Goal: Browse casually

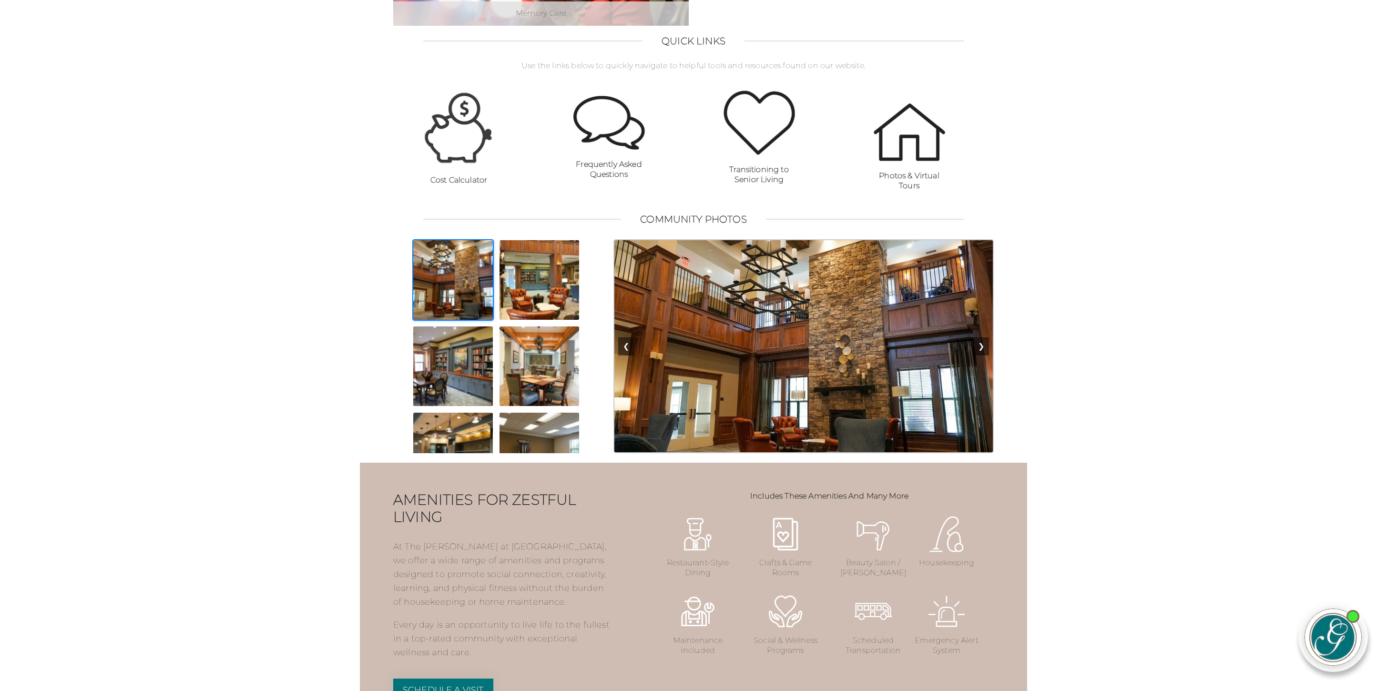
scroll to position [655, 0]
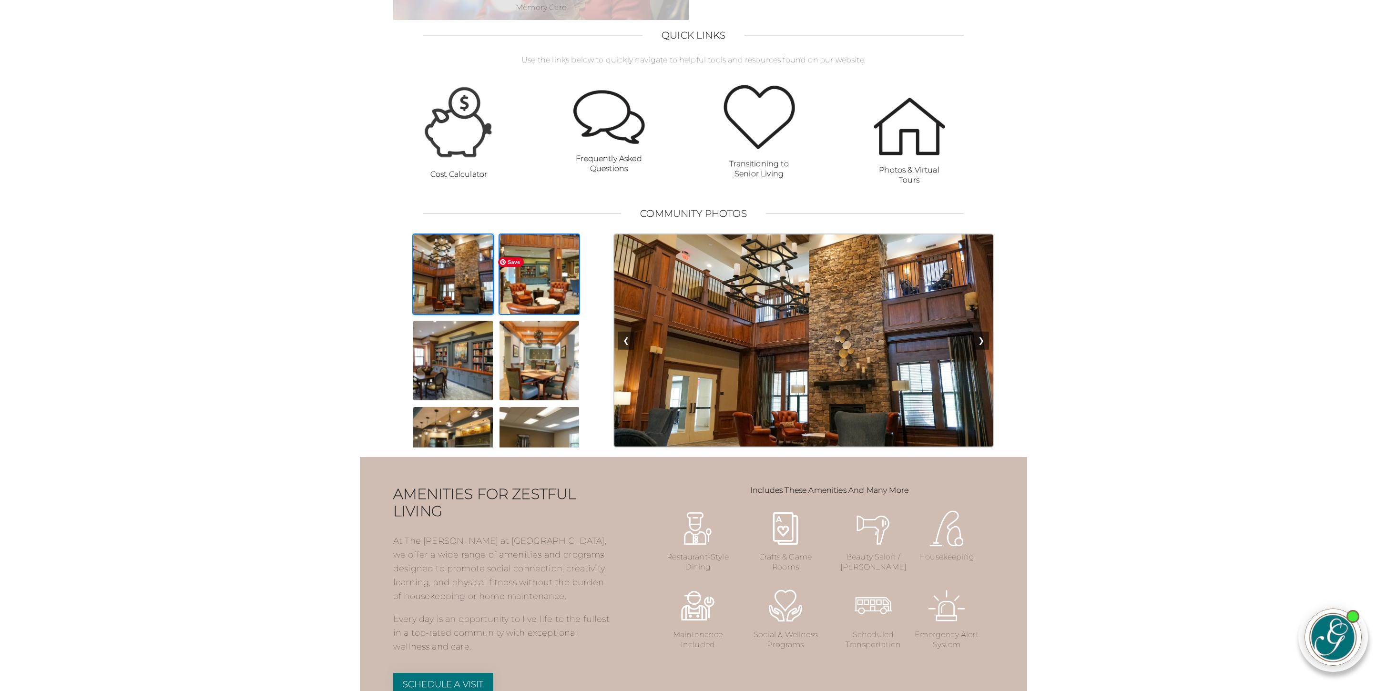
click at [518, 287] on img at bounding box center [539, 274] width 81 height 81
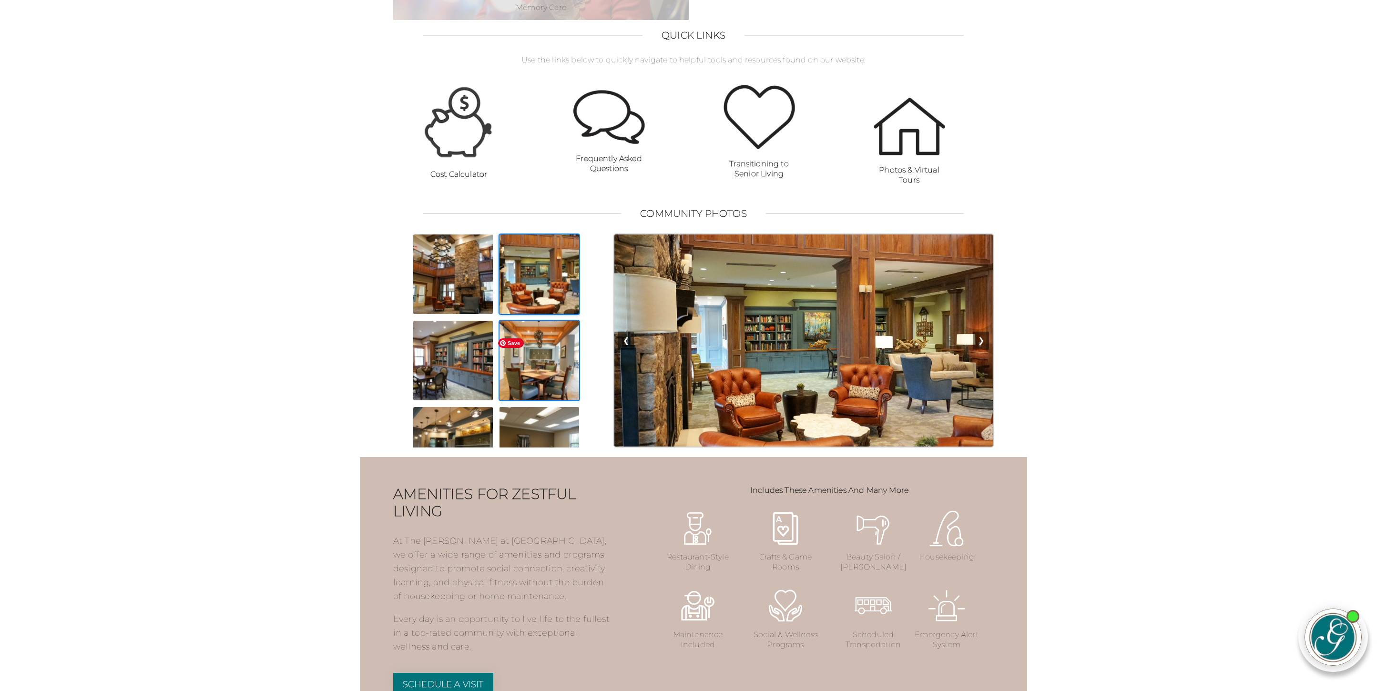
click at [527, 387] on img at bounding box center [539, 360] width 81 height 81
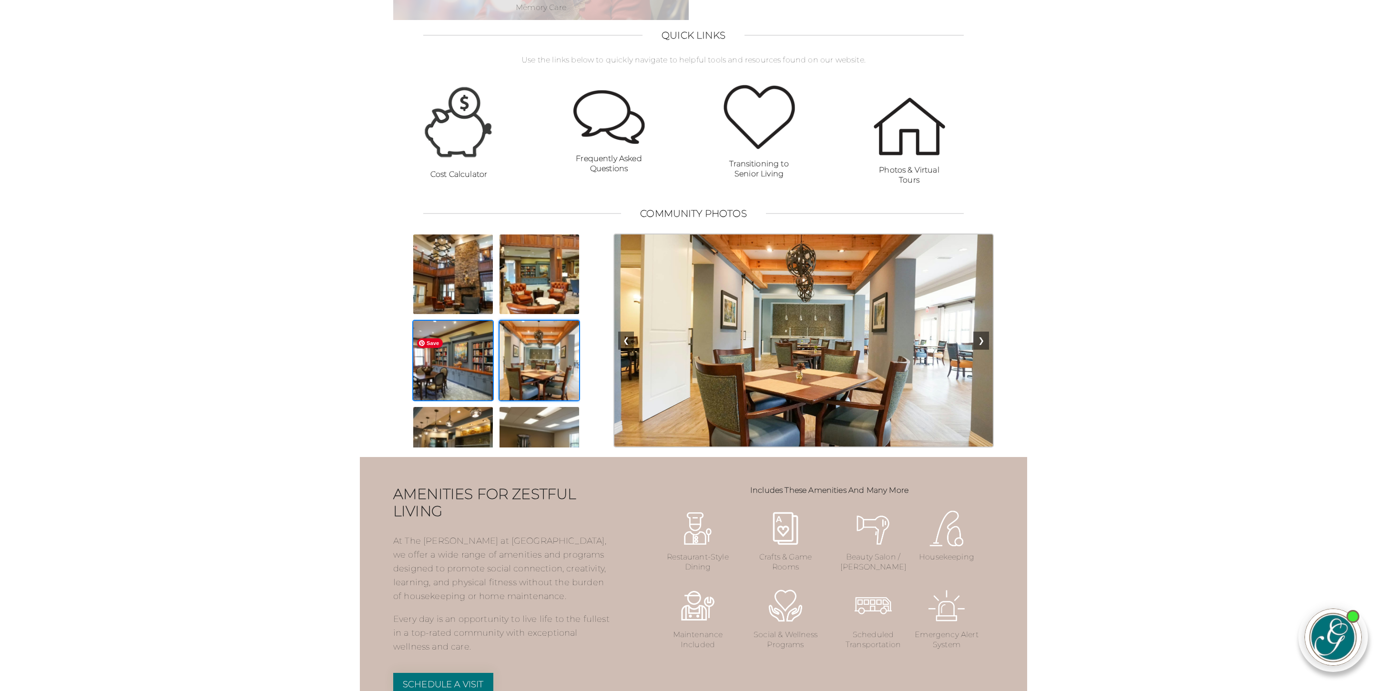
click at [448, 386] on img at bounding box center [452, 360] width 81 height 81
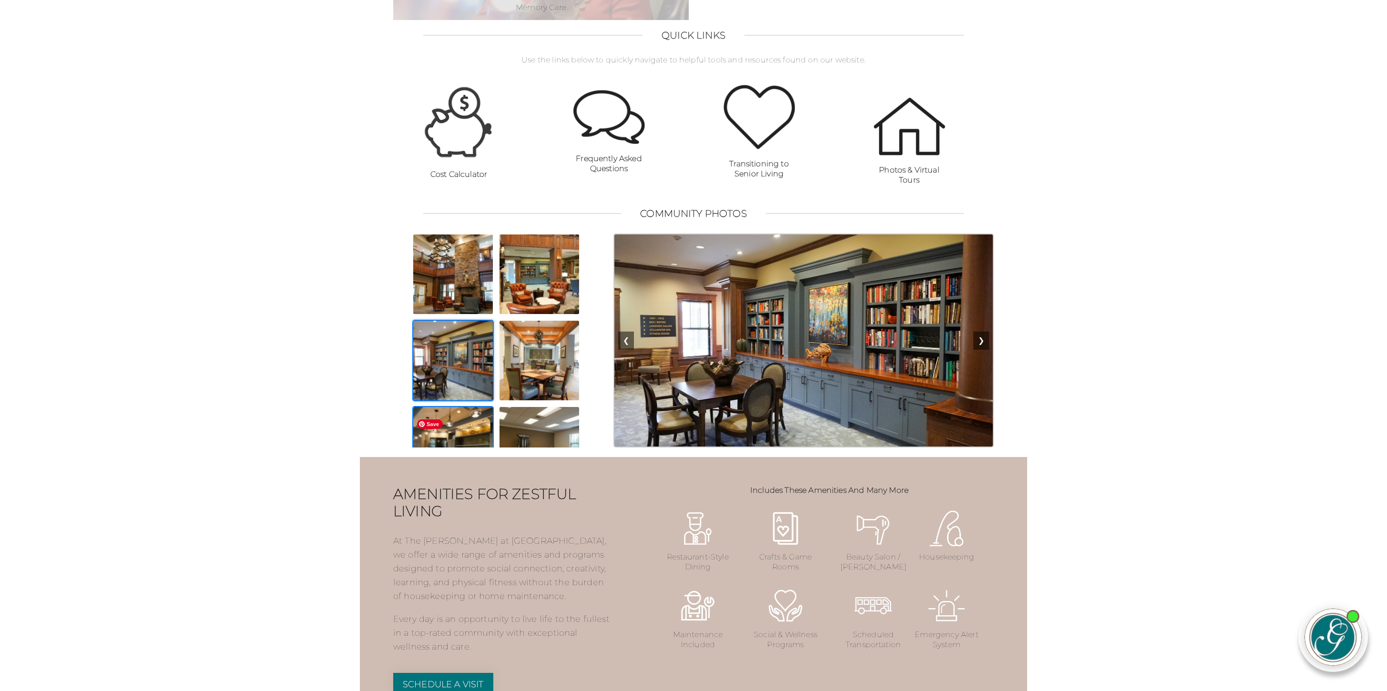
click at [458, 443] on img at bounding box center [452, 446] width 81 height 81
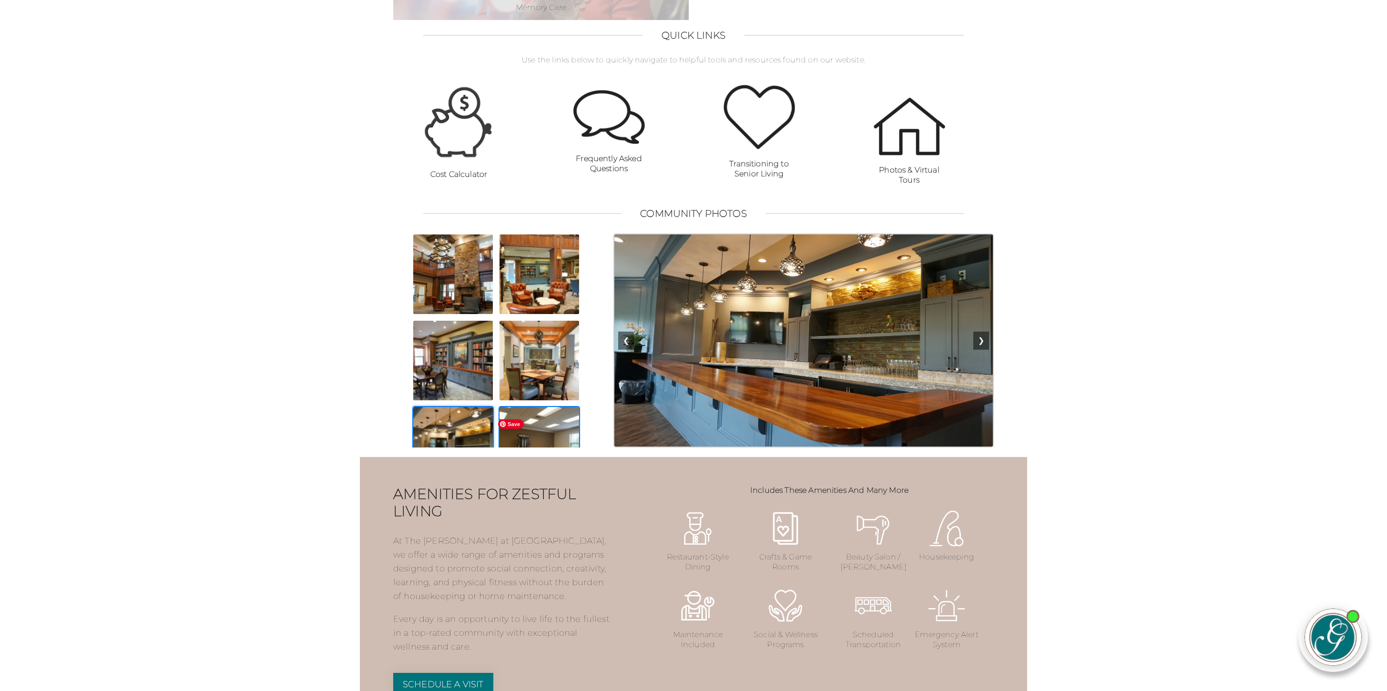
click at [548, 444] on img at bounding box center [539, 446] width 81 height 81
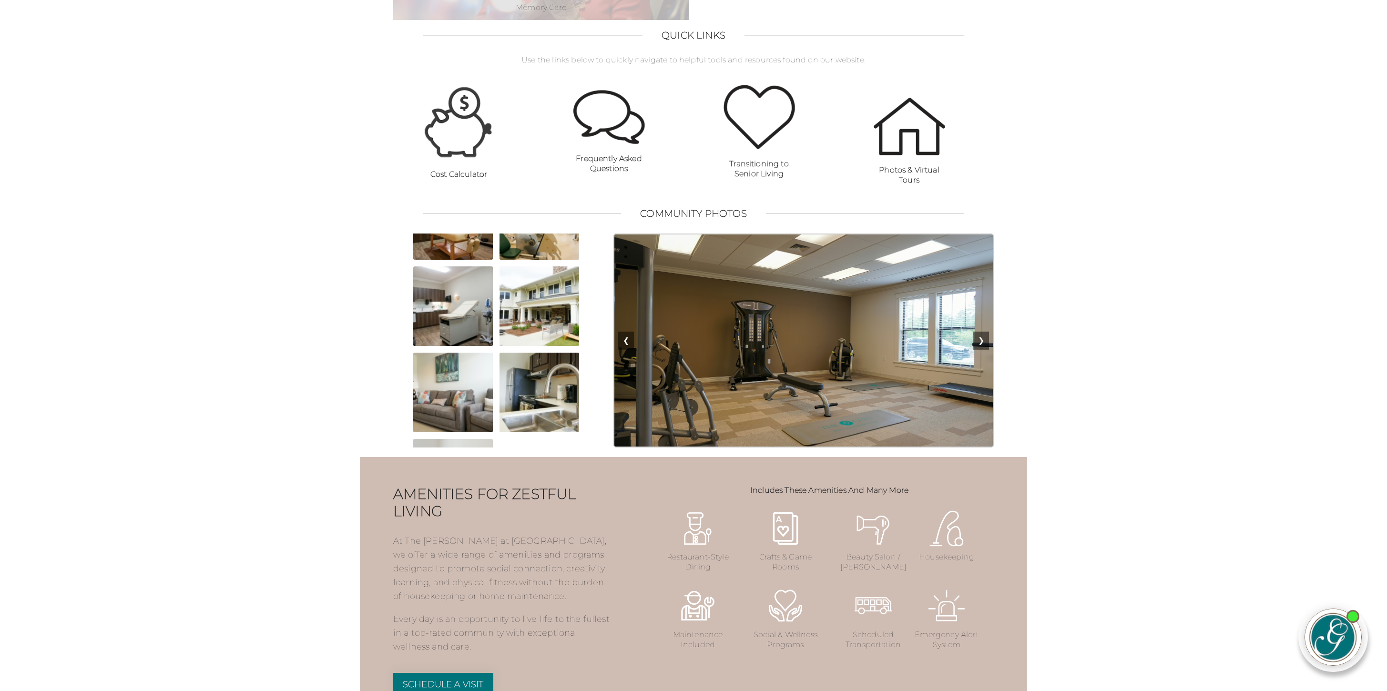
scroll to position [429, 0]
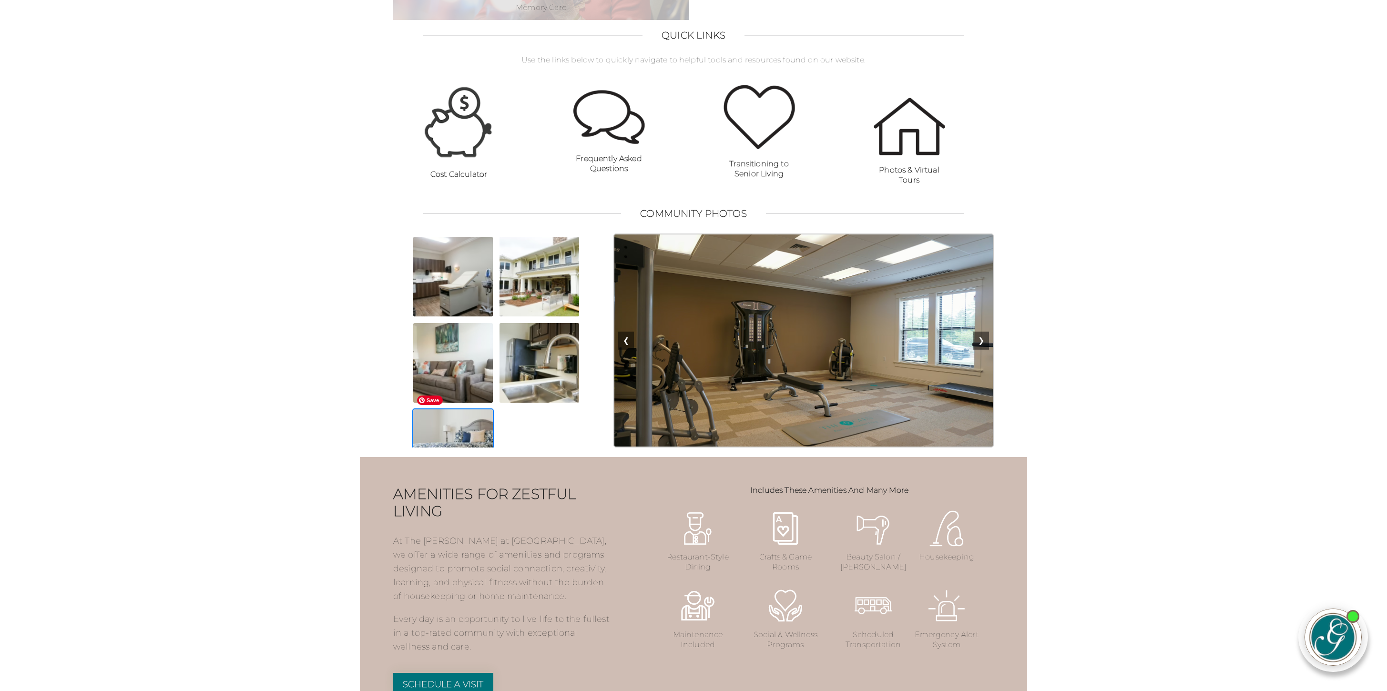
click at [428, 438] on img at bounding box center [452, 448] width 81 height 81
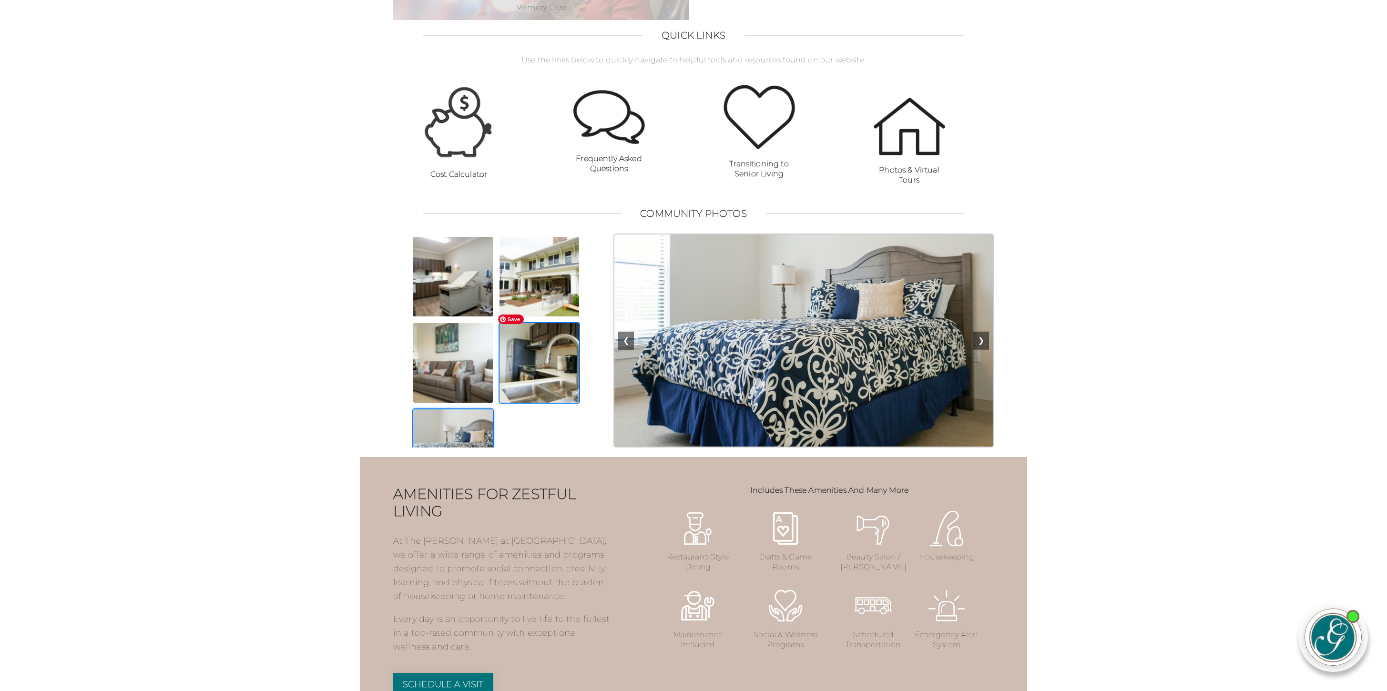
click at [540, 357] on img at bounding box center [539, 362] width 81 height 81
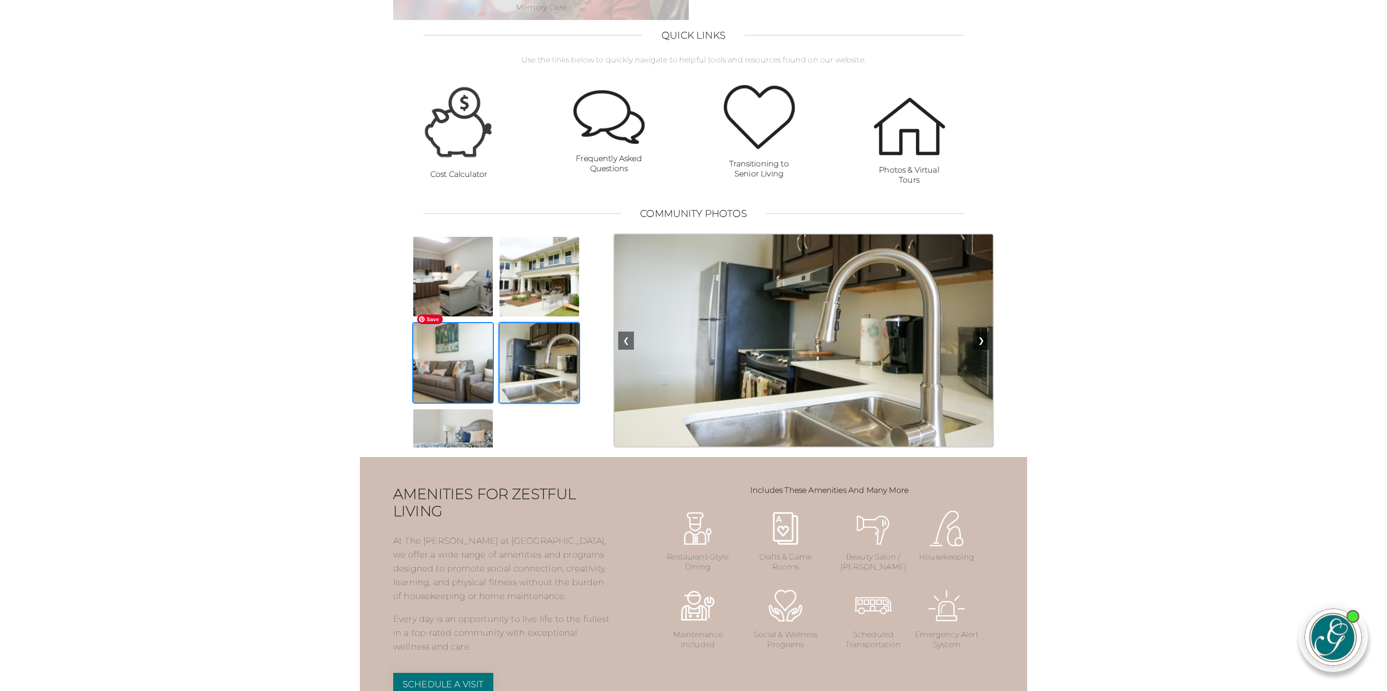
click at [444, 364] on img at bounding box center [452, 362] width 81 height 81
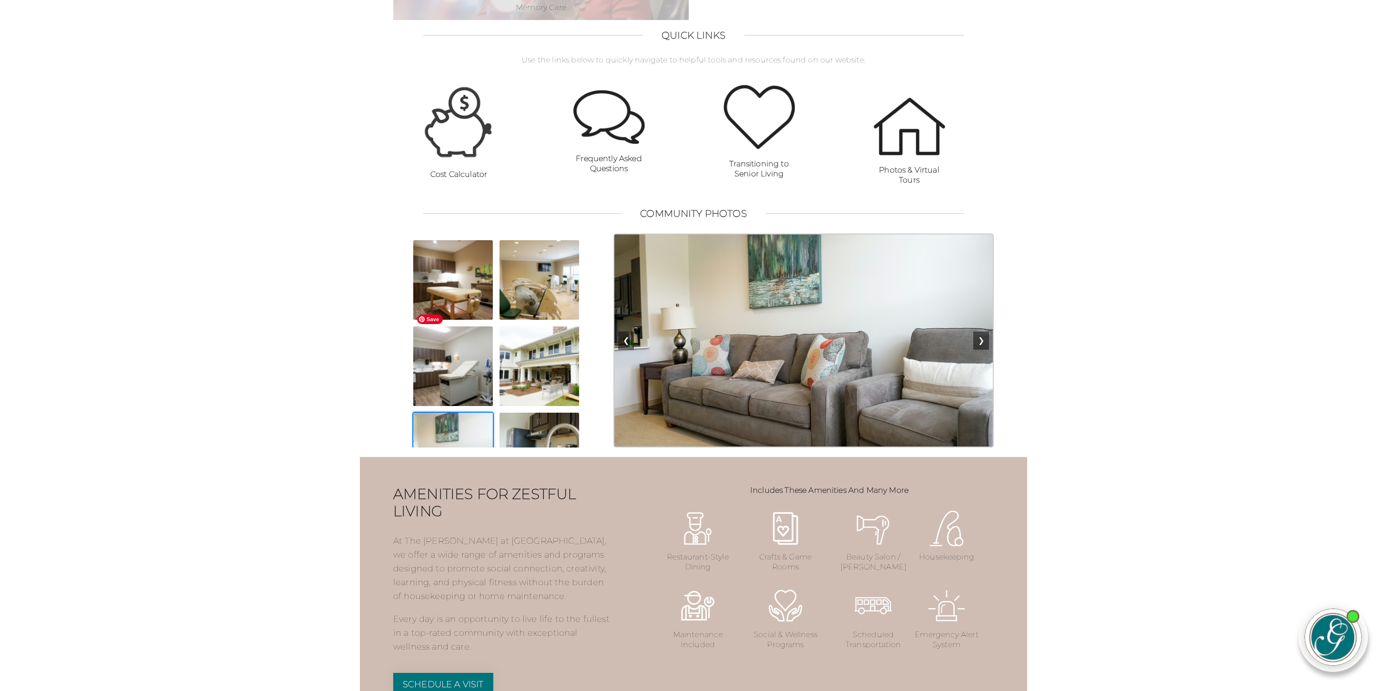
scroll to position [335, 0]
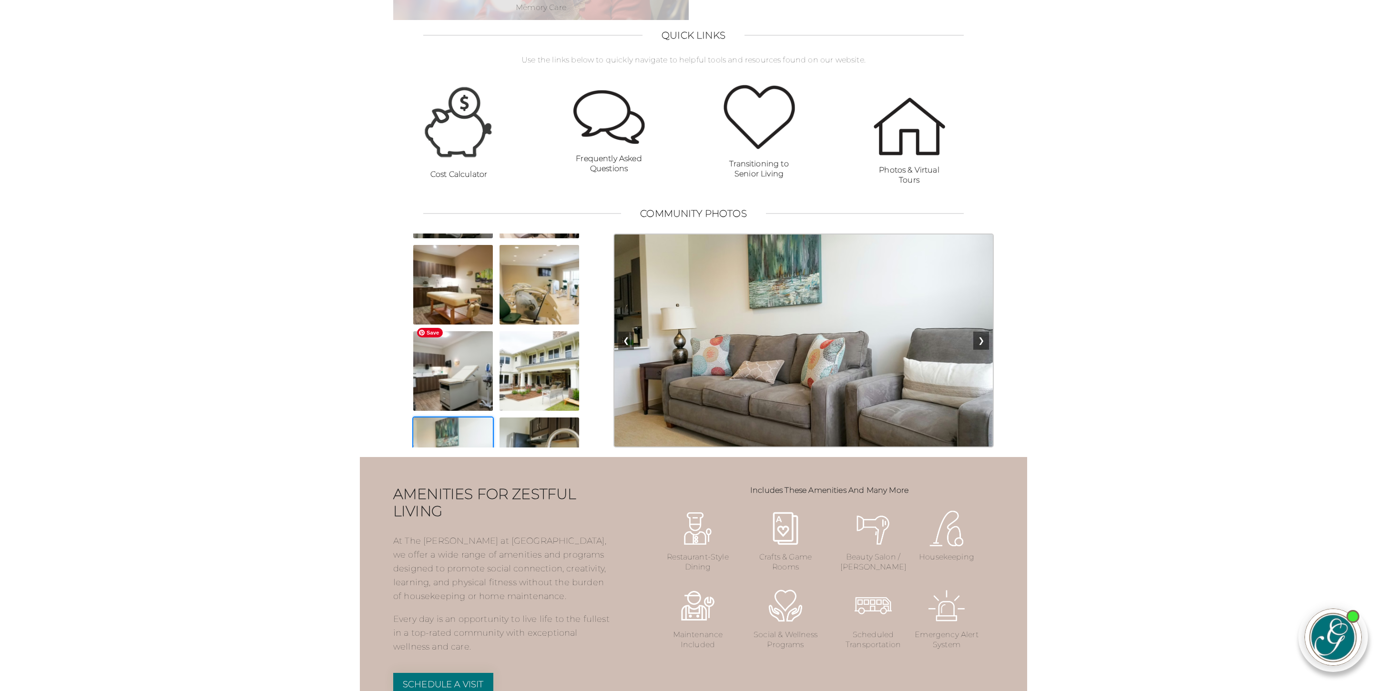
click at [444, 364] on img at bounding box center [452, 370] width 81 height 81
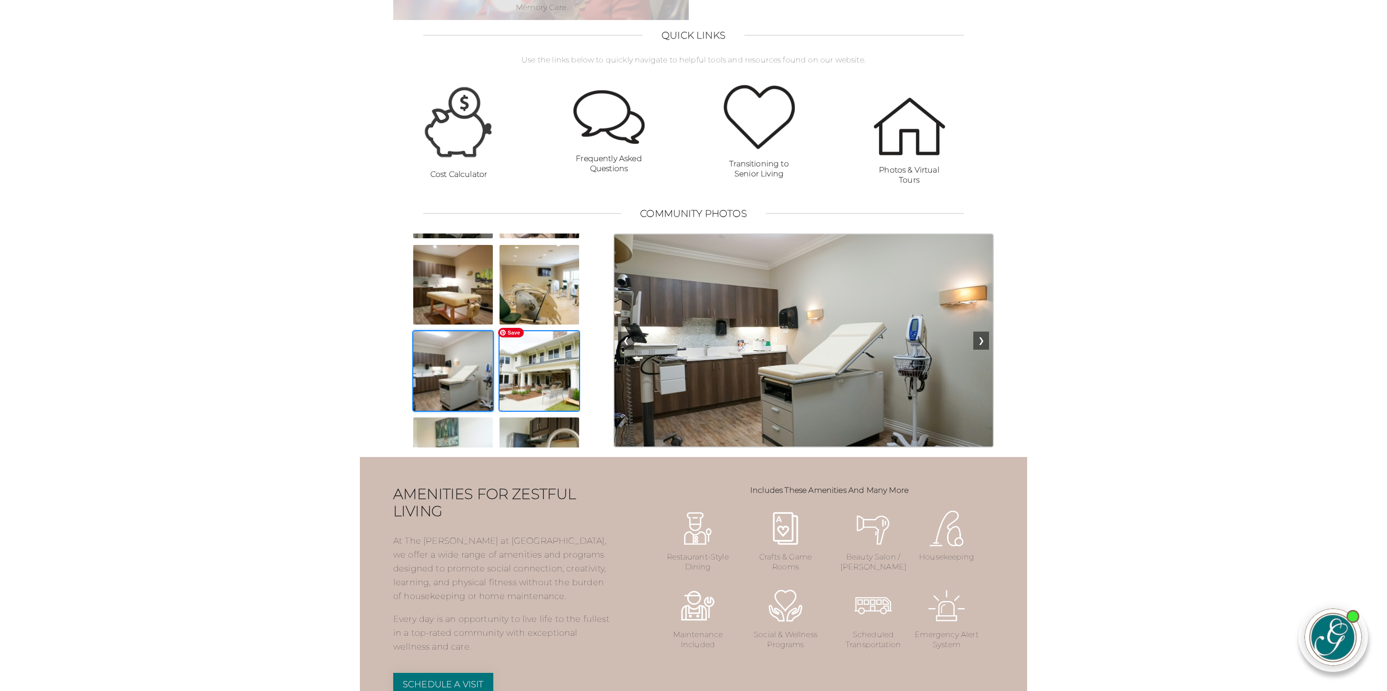
click at [538, 368] on img at bounding box center [539, 370] width 81 height 81
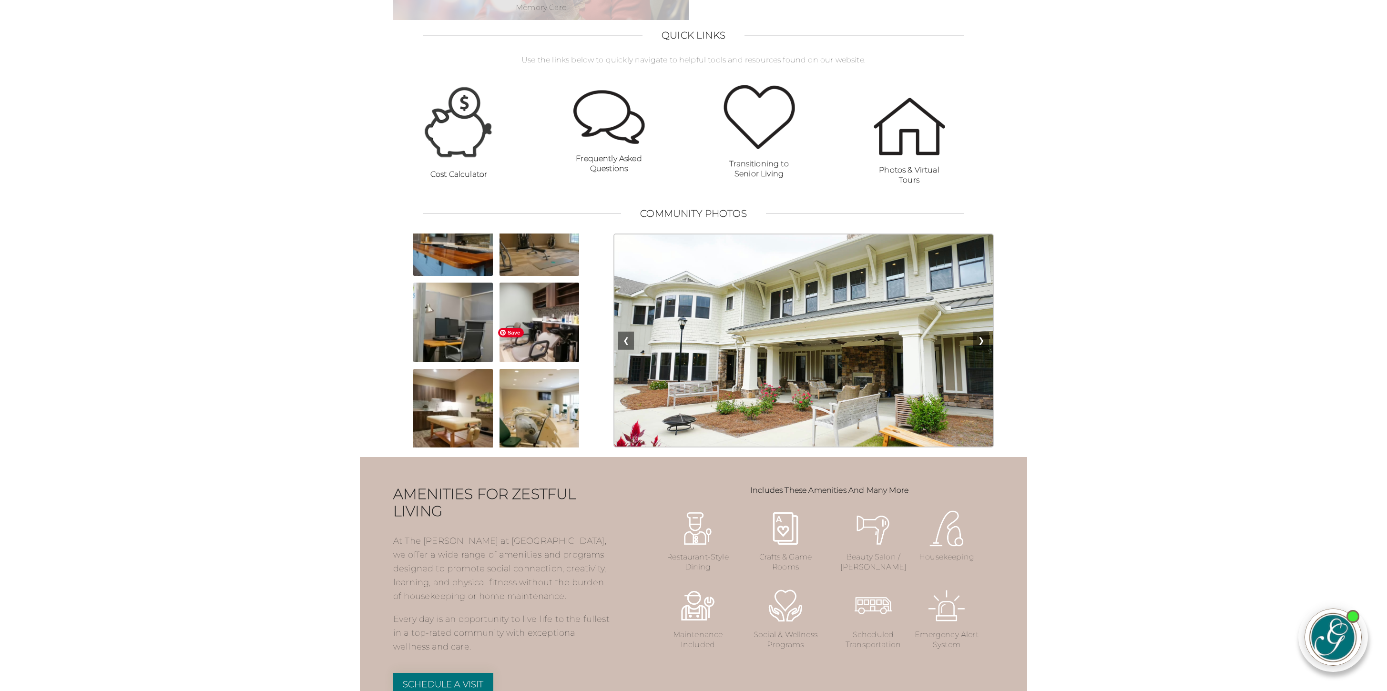
scroll to position [204, 0]
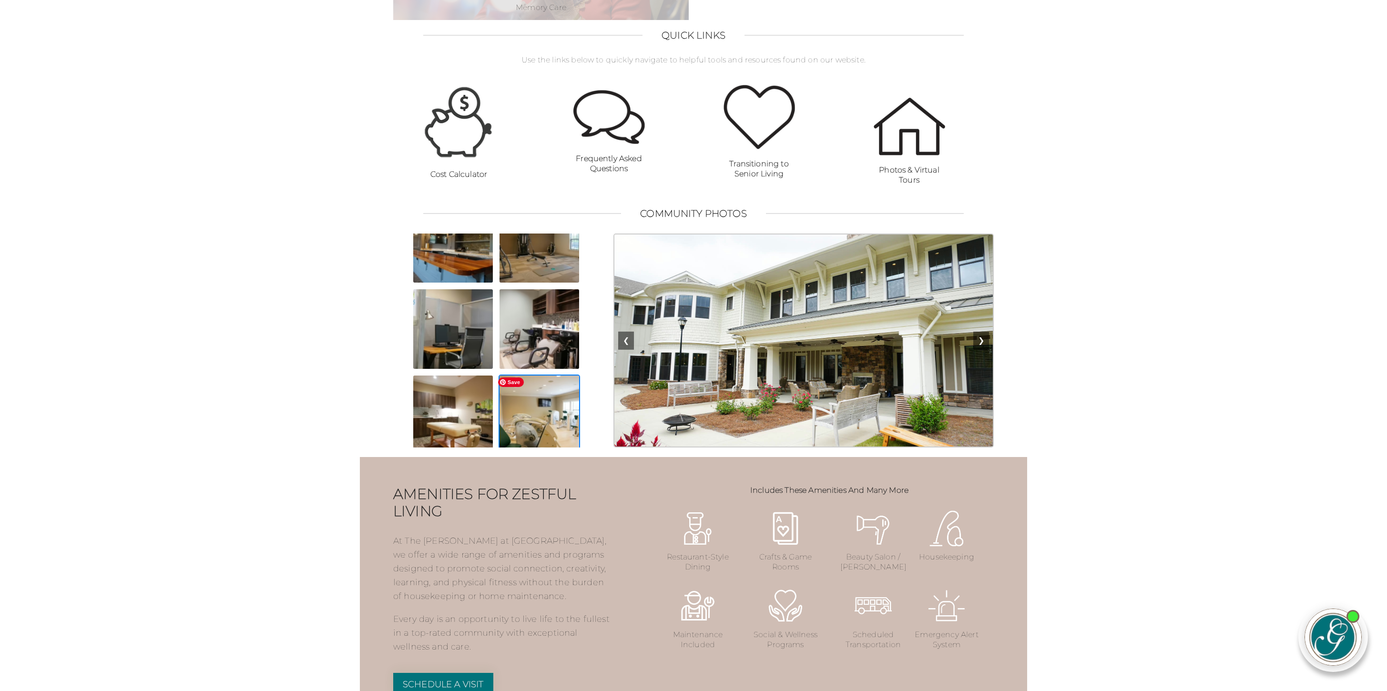
click at [539, 417] on img at bounding box center [539, 415] width 81 height 81
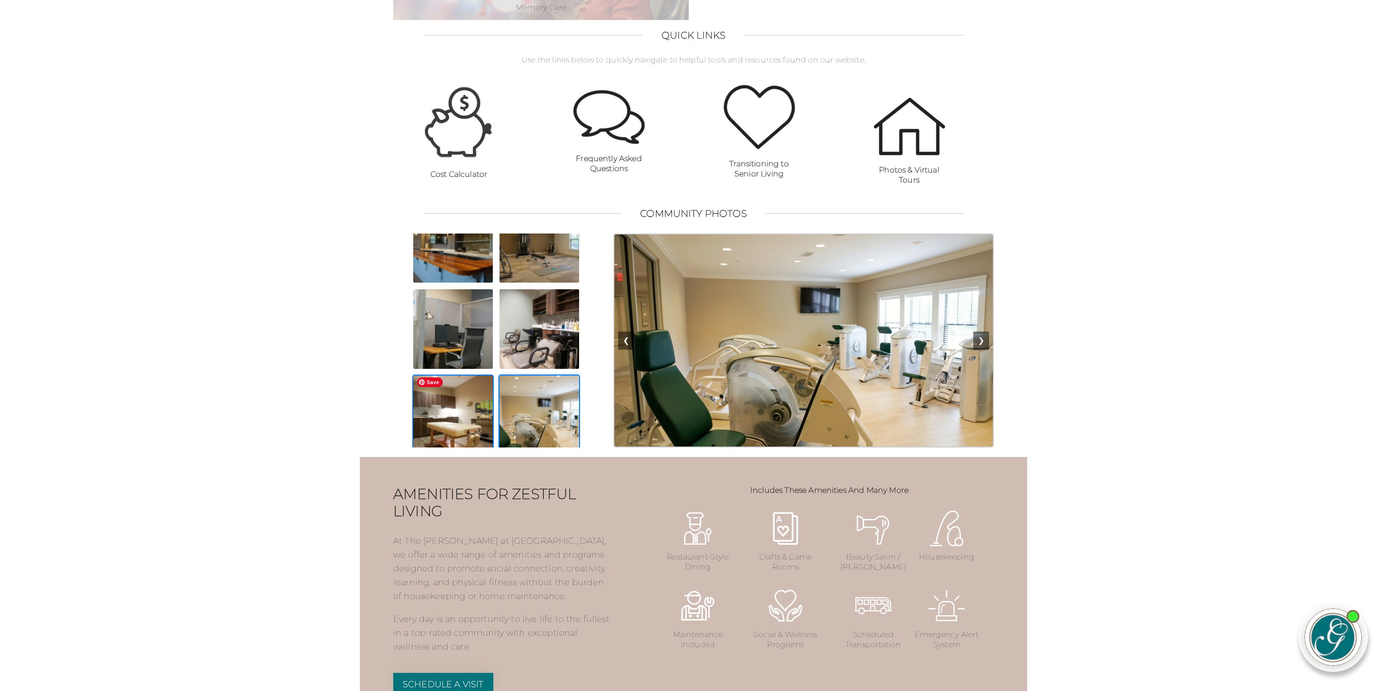
click at [452, 416] on img at bounding box center [452, 415] width 81 height 81
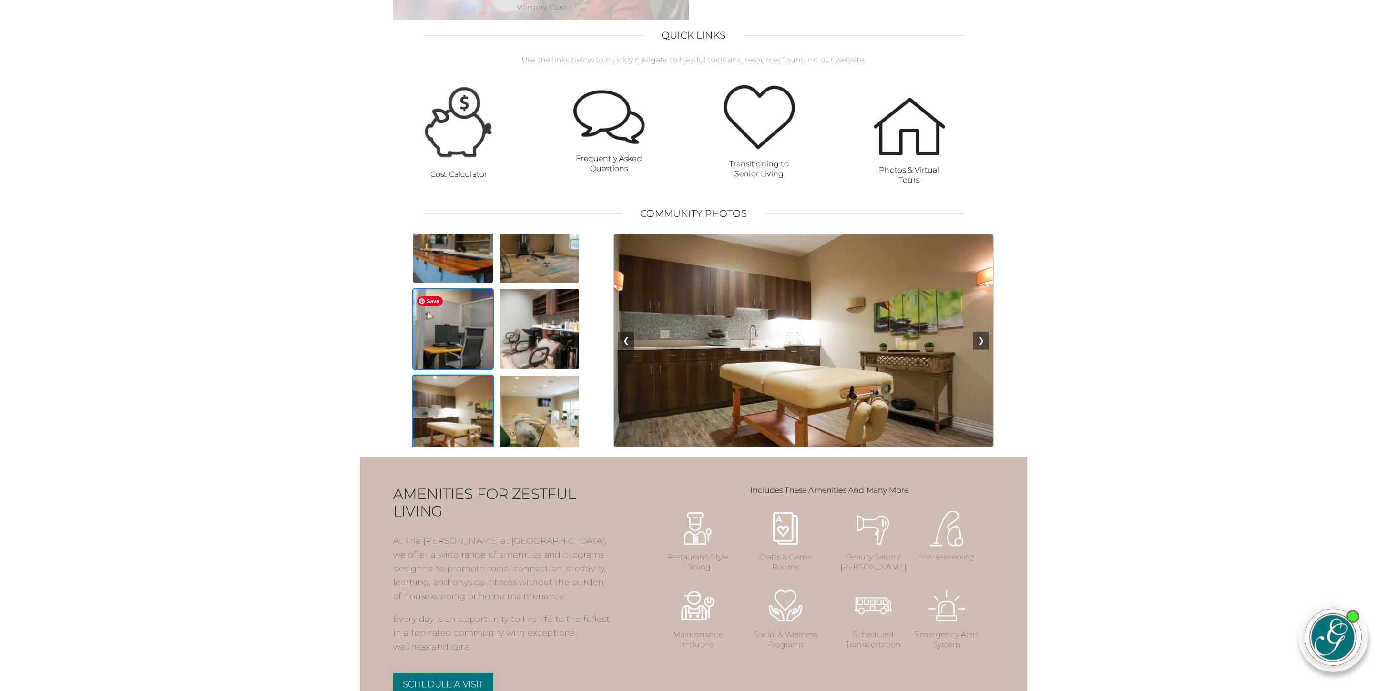
click at [458, 331] on img at bounding box center [452, 328] width 81 height 81
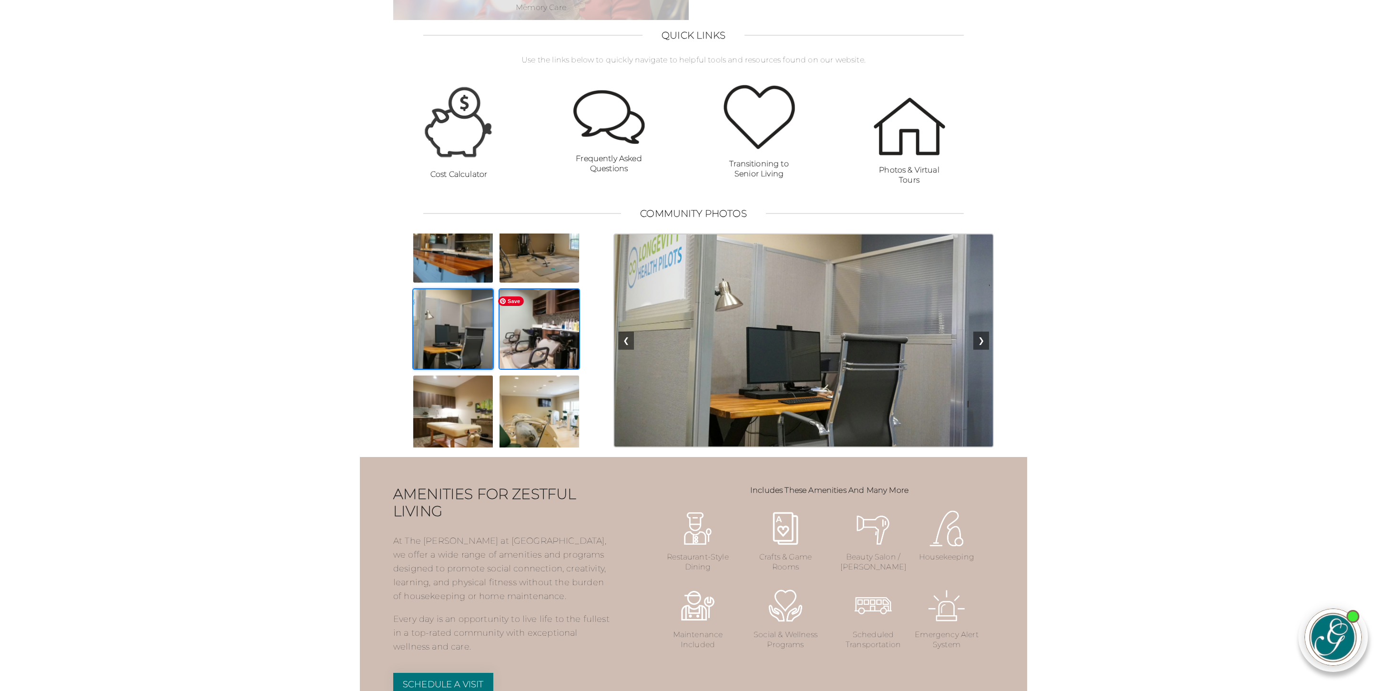
click at [537, 338] on img at bounding box center [539, 328] width 81 height 81
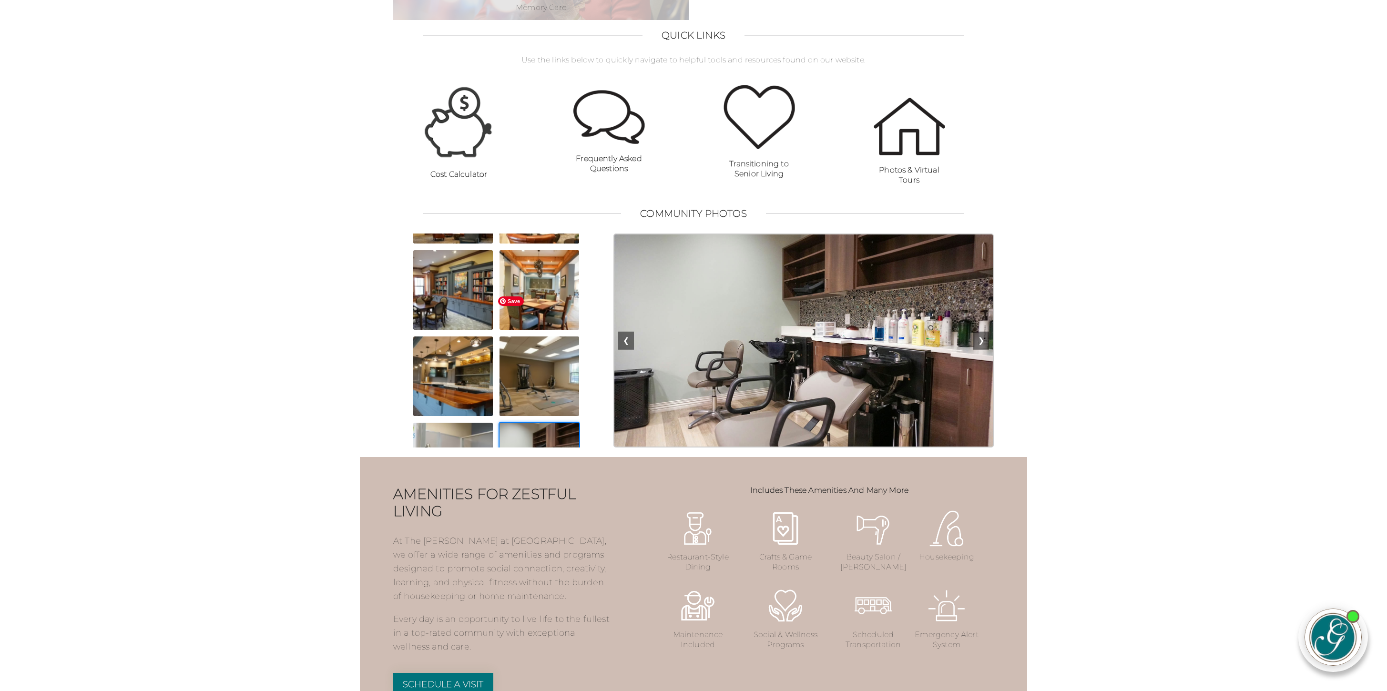
scroll to position [70, 0]
click at [543, 380] on img at bounding box center [539, 376] width 81 height 81
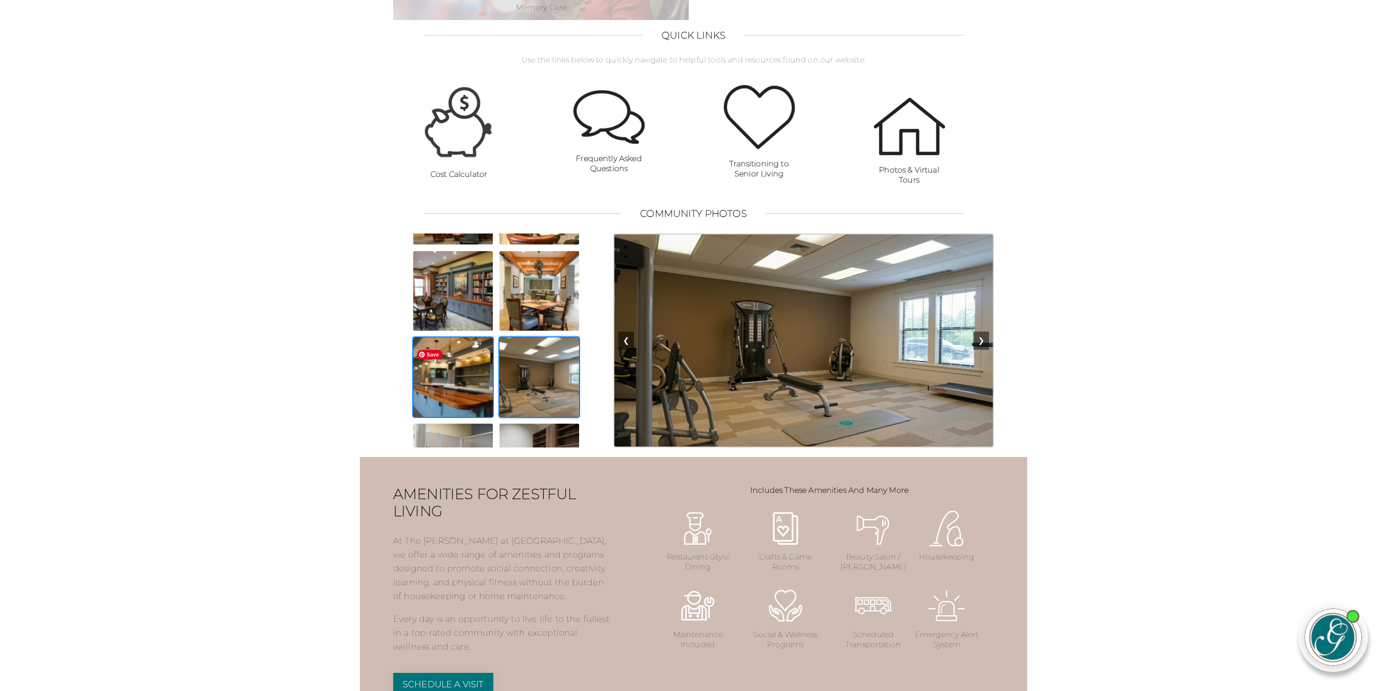
click at [443, 391] on img at bounding box center [452, 376] width 81 height 81
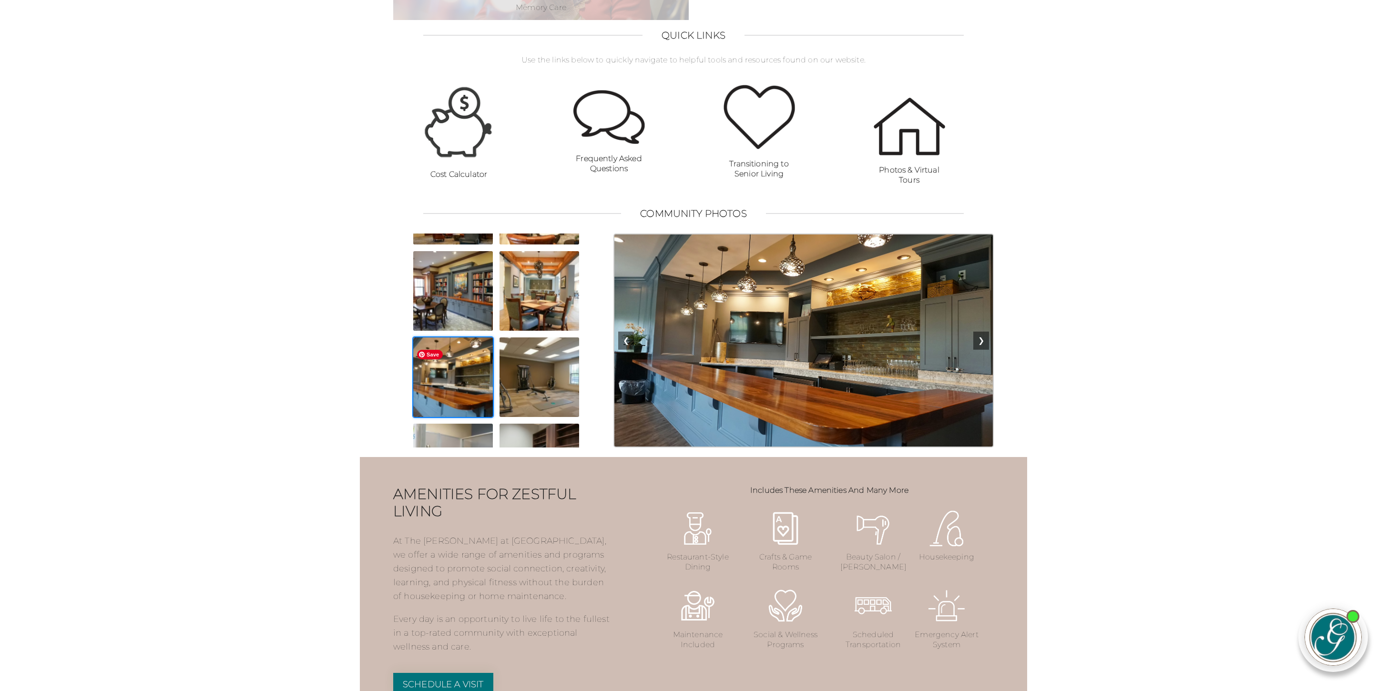
scroll to position [0, 0]
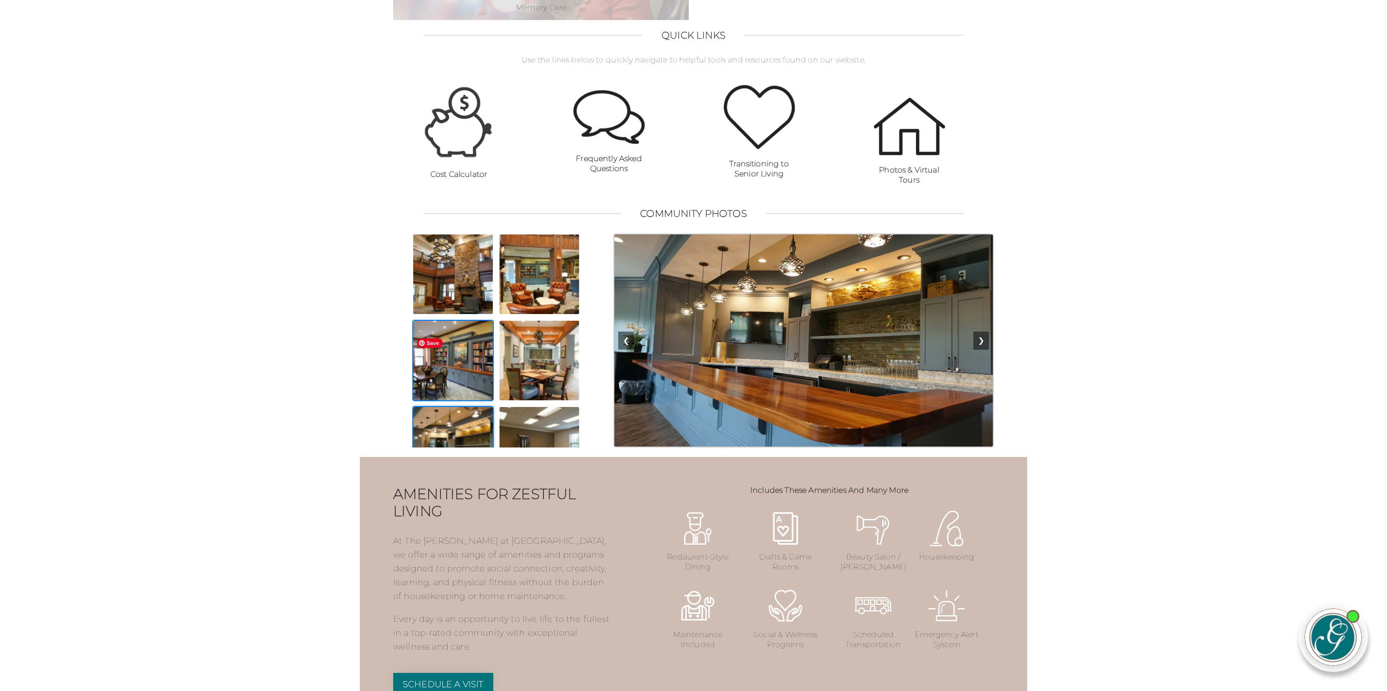
click at [466, 373] on img at bounding box center [452, 360] width 81 height 81
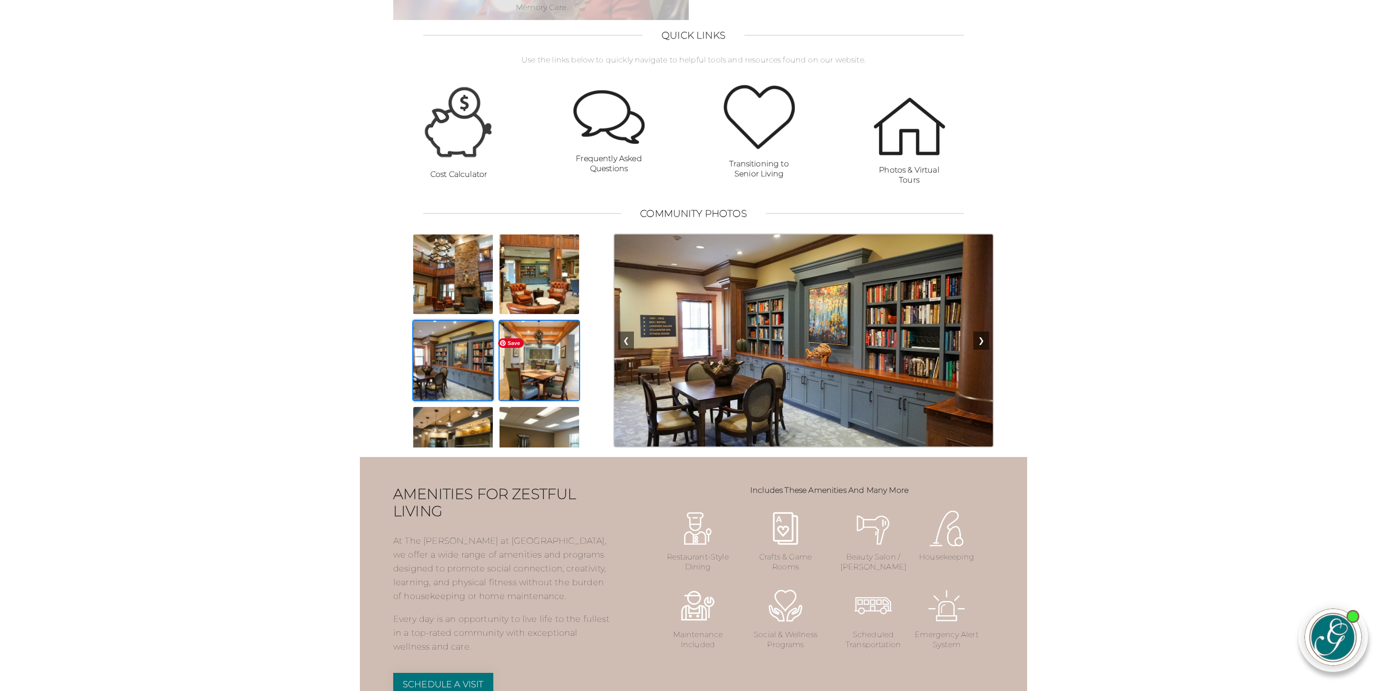
click at [549, 371] on img at bounding box center [539, 360] width 81 height 81
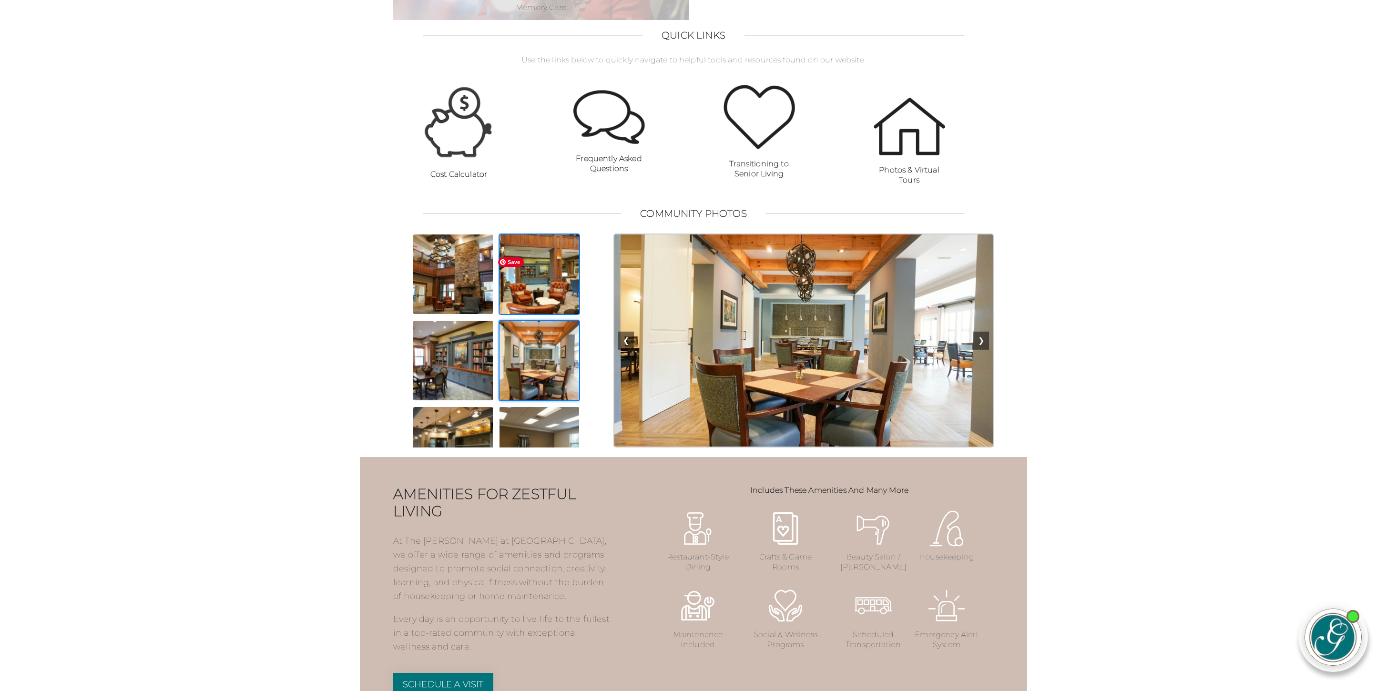
click at [536, 299] on img at bounding box center [539, 274] width 81 height 81
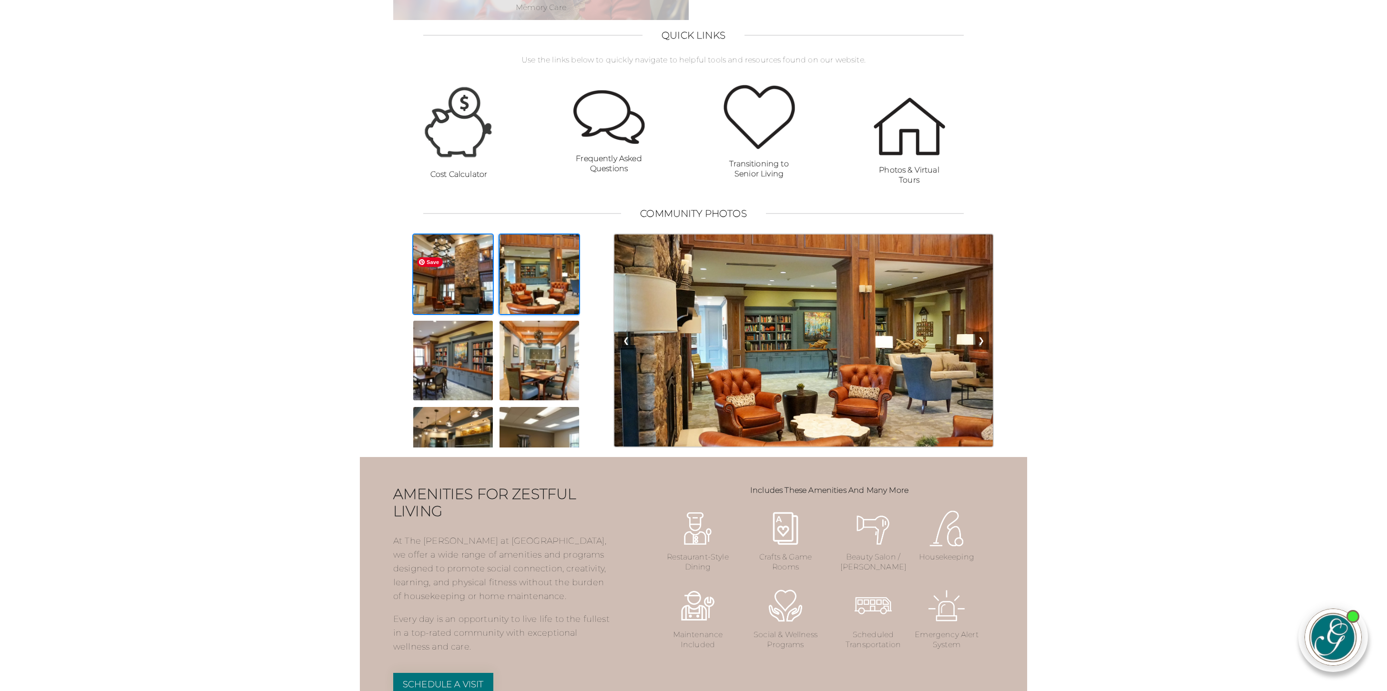
click at [443, 296] on img at bounding box center [452, 274] width 81 height 81
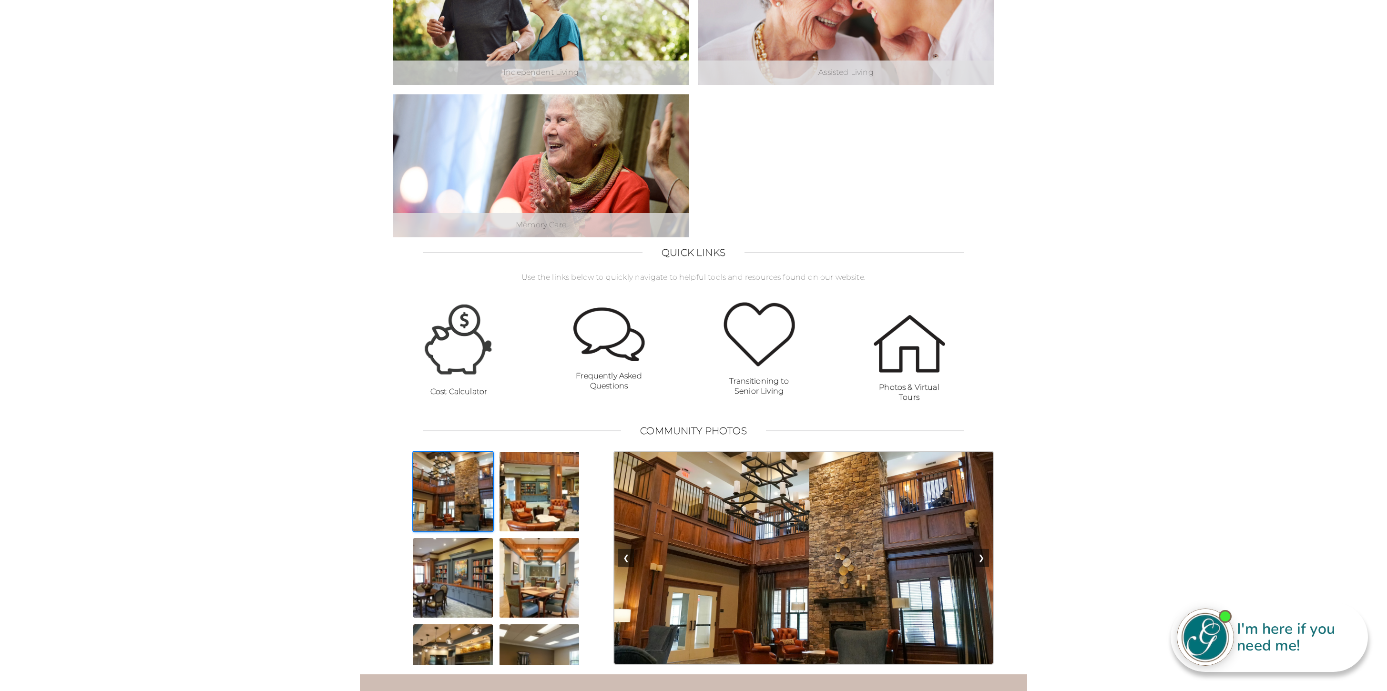
scroll to position [425, 0]
